Goal: Task Accomplishment & Management: Complete application form

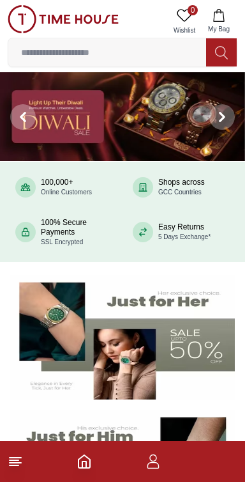
click at [151, 469] on icon "button" at bounding box center [154, 465] width 12 height 6
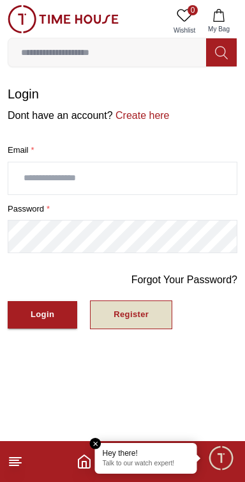
click at [109, 321] on button "Register" at bounding box center [131, 314] width 82 height 29
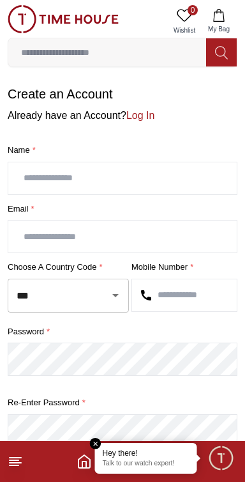
click at [135, 172] on input "text" at bounding box center [122, 178] width 229 height 32
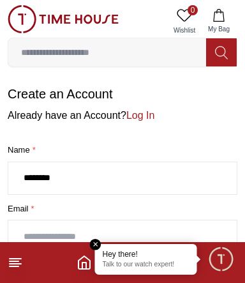
type input "*******"
click at [131, 231] on input "text" at bounding box center [122, 237] width 229 height 32
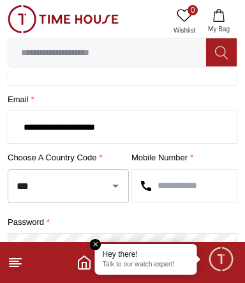
scroll to position [139, 0]
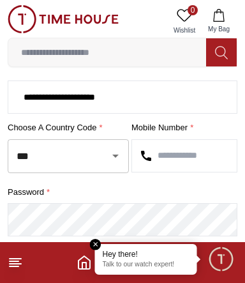
click at [108, 153] on icon "Open" at bounding box center [115, 155] width 15 height 15
type input "**********"
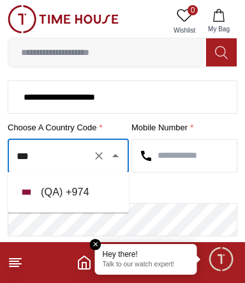
scroll to position [0, 0]
click at [88, 186] on li "( QA ) + 974" at bounding box center [68, 192] width 121 height 31
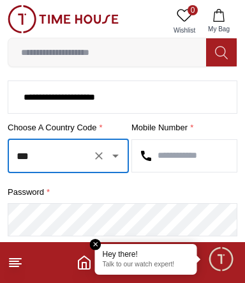
type input "***"
click at [191, 155] on input "text" at bounding box center [184, 156] width 105 height 32
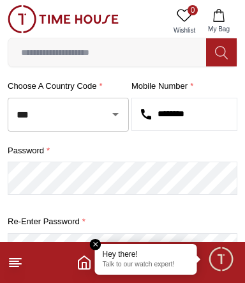
scroll to position [180, 0]
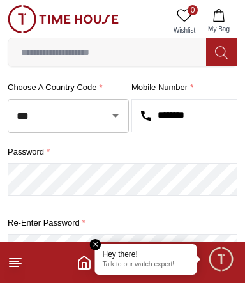
type input "********"
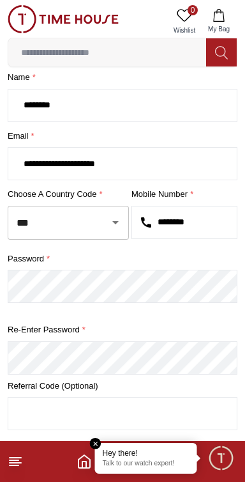
scroll to position [96, 0]
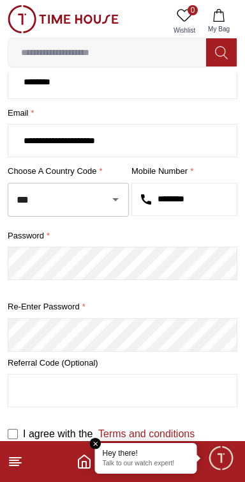
click at [97, 442] on em "Close tooltip" at bounding box center [96, 444] width 12 height 12
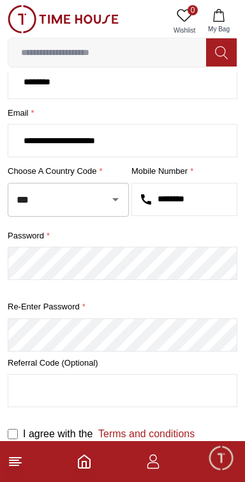
click at [48, 384] on input "text" at bounding box center [122, 391] width 229 height 32
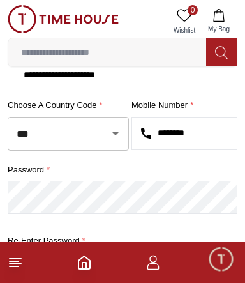
scroll to position [294, 0]
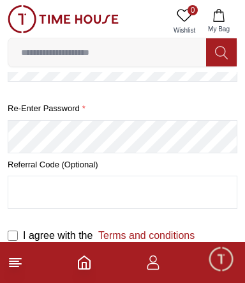
click at [8, 259] on button "Create Account" at bounding box center [63, 272] width 111 height 27
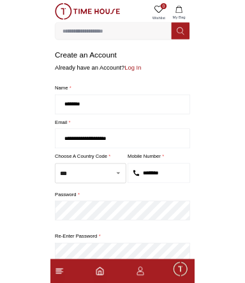
scroll to position [0, 0]
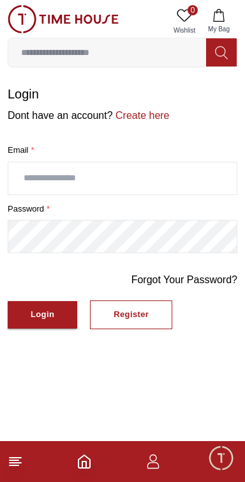
click at [188, 180] on input "text" at bounding box center [122, 178] width 229 height 32
click at [176, 176] on input "text" at bounding box center [122, 178] width 229 height 32
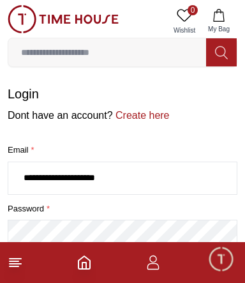
type input "**********"
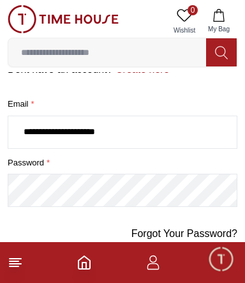
scroll to position [70, 0]
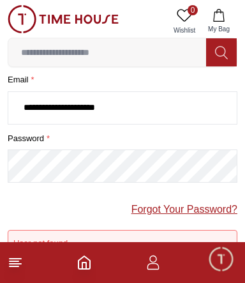
click at [183, 209] on link "Forgot Your Password?" at bounding box center [185, 209] width 106 height 15
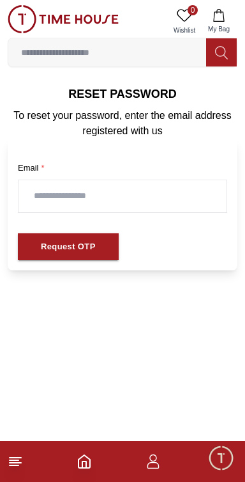
click at [165, 208] on input "text" at bounding box center [123, 196] width 208 height 32
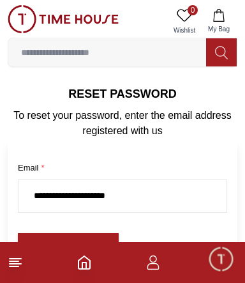
scroll to position [12, 0]
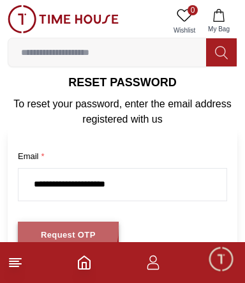
click at [38, 226] on button "Request OTP" at bounding box center [68, 235] width 101 height 27
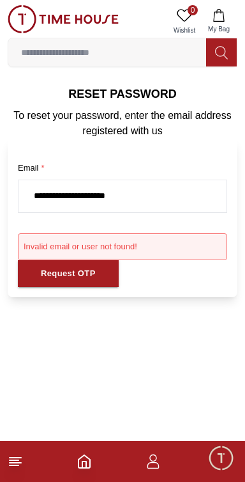
click at [190, 198] on input "**********" at bounding box center [123, 196] width 208 height 32
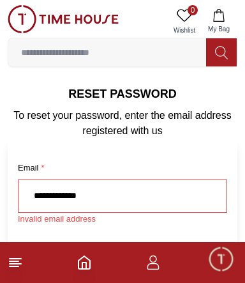
type input "**********"
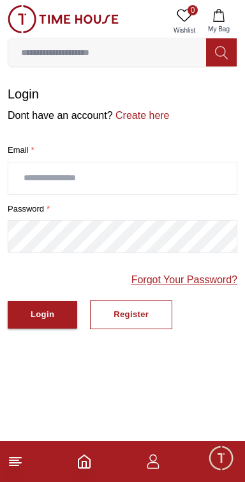
click at [198, 280] on link "Forgot Your Password?" at bounding box center [185, 279] width 106 height 15
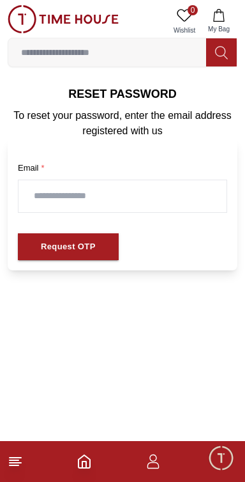
click at [198, 207] on input "text" at bounding box center [123, 196] width 208 height 32
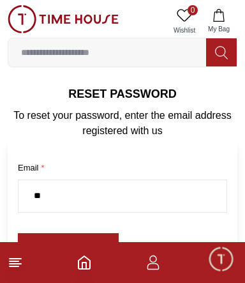
type input "*"
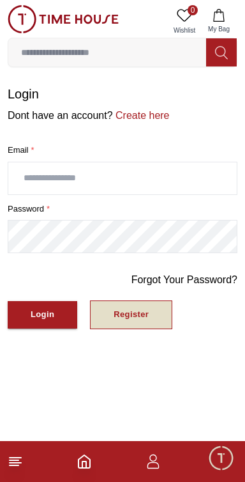
click at [152, 316] on button "Register" at bounding box center [131, 314] width 82 height 29
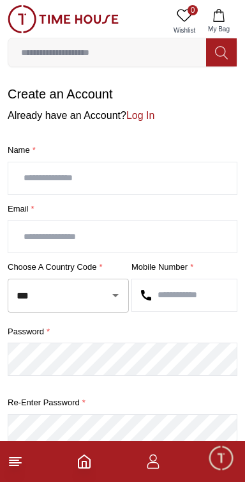
click at [202, 177] on input "text" at bounding box center [122, 178] width 229 height 32
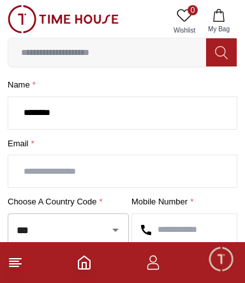
scroll to position [66, 0]
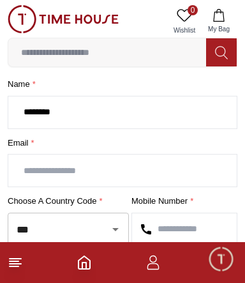
type input "*******"
click at [196, 173] on input "text" at bounding box center [122, 171] width 229 height 32
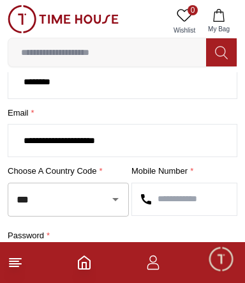
scroll to position [97, 0]
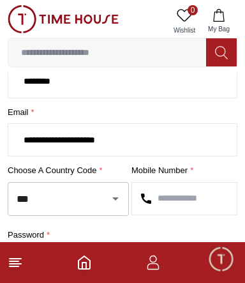
type input "**********"
click at [195, 198] on input "text" at bounding box center [184, 199] width 105 height 32
type input "********"
click at [42, 199] on input "***" at bounding box center [50, 199] width 74 height 22
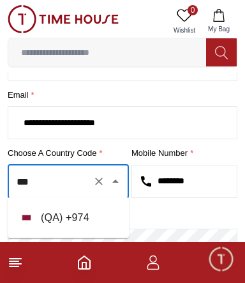
click at [42, 216] on li "( QA ) + 974" at bounding box center [68, 218] width 121 height 31
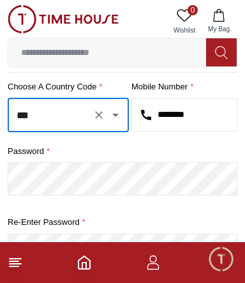
scroll to position [183, 0]
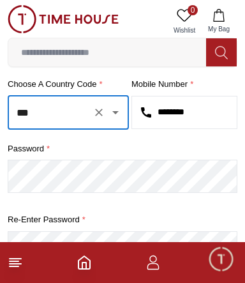
type input "***"
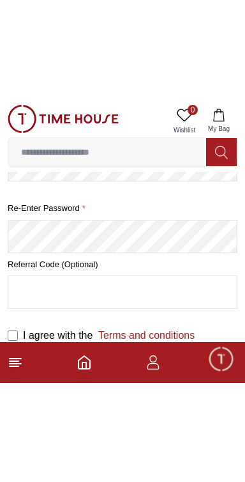
scroll to position [96, 0]
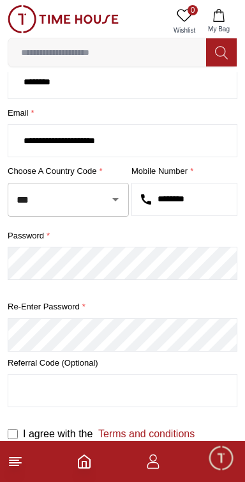
click at [65, 391] on input "text" at bounding box center [122, 391] width 229 height 32
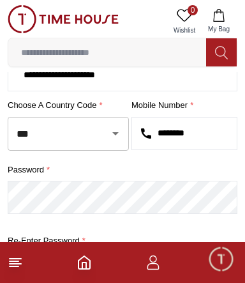
scroll to position [294, 0]
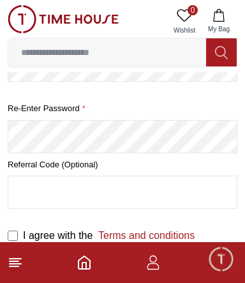
click at [8, 259] on button "Create Account" at bounding box center [63, 272] width 111 height 27
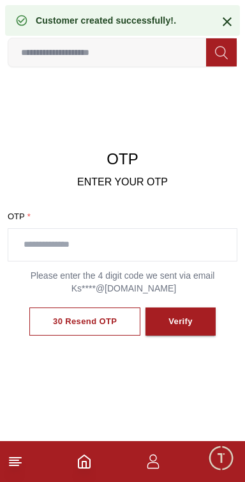
click at [218, 469] on span "Minimize live chat window" at bounding box center [221, 457] width 37 height 37
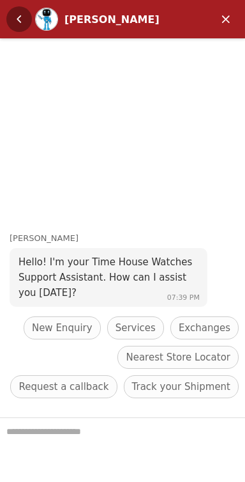
click at [23, 21] on em "Back" at bounding box center [19, 19] width 26 height 26
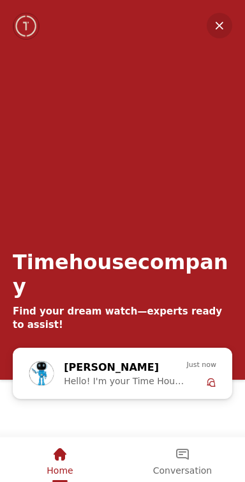
click at [220, 21] on em "Minimize" at bounding box center [220, 26] width 26 height 26
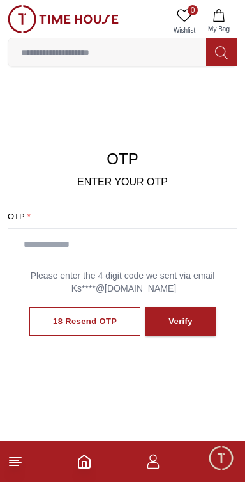
click at [59, 244] on input "text" at bounding box center [122, 245] width 229 height 32
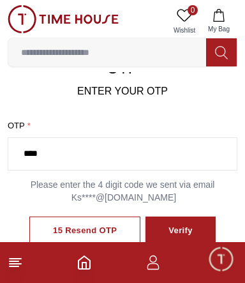
scroll to position [127, 0]
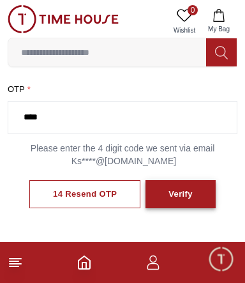
type input "****"
click at [157, 185] on button "Verify" at bounding box center [181, 194] width 70 height 29
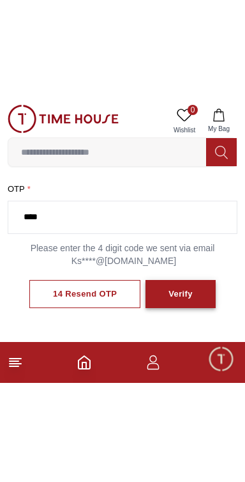
scroll to position [0, 0]
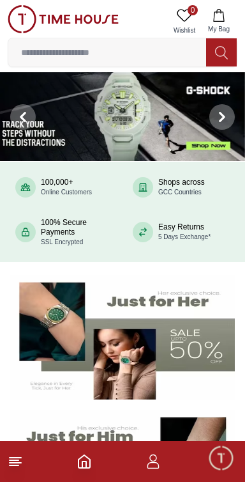
click at [18, 455] on icon at bounding box center [15, 461] width 15 height 15
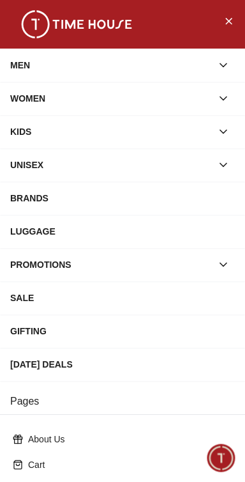
click at [29, 63] on div "MEN" at bounding box center [111, 65] width 202 height 23
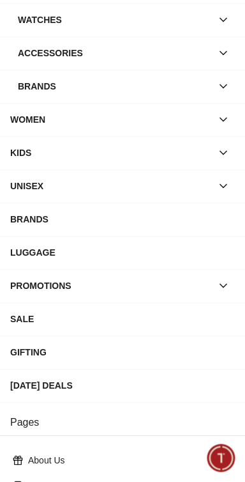
scroll to position [79, 0]
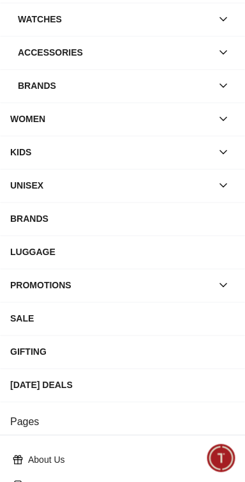
click at [219, 226] on div "BRANDS" at bounding box center [122, 218] width 225 height 23
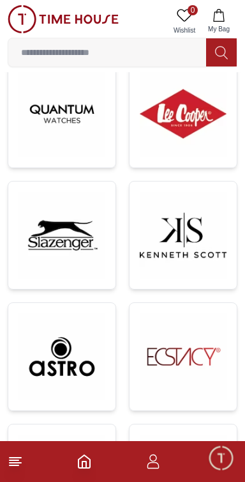
scroll to position [269, 0]
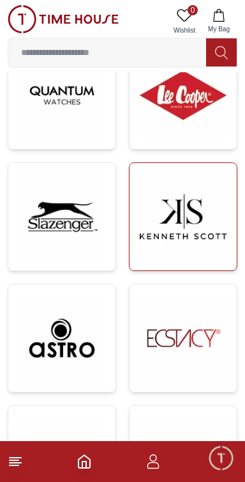
click at [206, 240] on img at bounding box center [183, 216] width 87 height 87
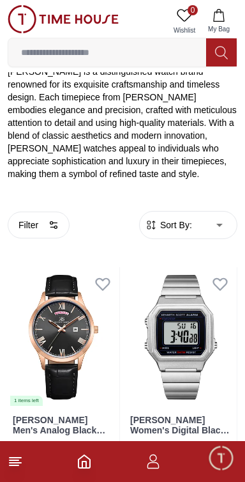
scroll to position [206, 0]
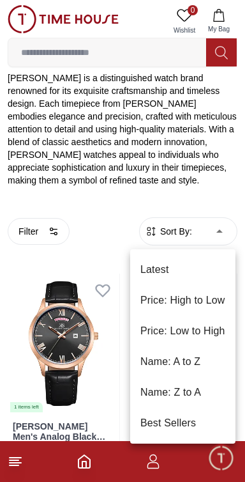
click at [205, 339] on li "Price: Low to High" at bounding box center [182, 331] width 105 height 31
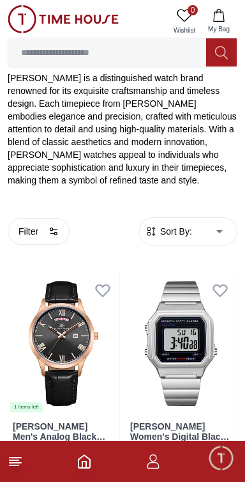
type input "*"
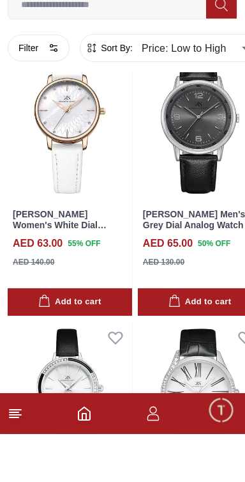
scroll to position [2589, 0]
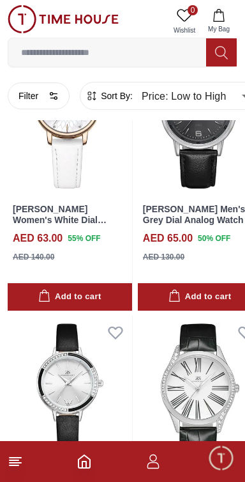
scroll to position [2640, 0]
click at [26, 20] on img at bounding box center [63, 19] width 111 height 28
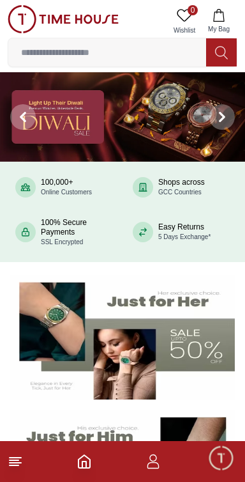
click at [15, 467] on icon at bounding box center [15, 461] width 15 height 15
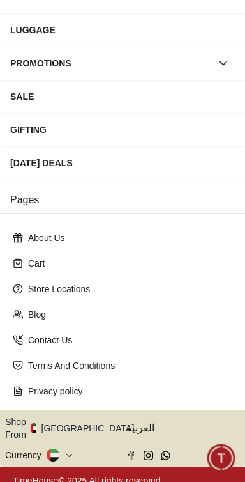
scroll to position [203, 0]
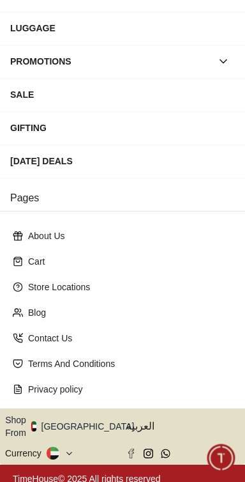
click at [35, 420] on button "Shop From UAE" at bounding box center [74, 427] width 139 height 26
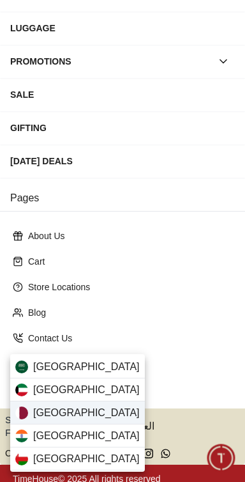
click at [41, 415] on span "Qatar" at bounding box center [86, 412] width 107 height 15
